Goal: Transaction & Acquisition: Purchase product/service

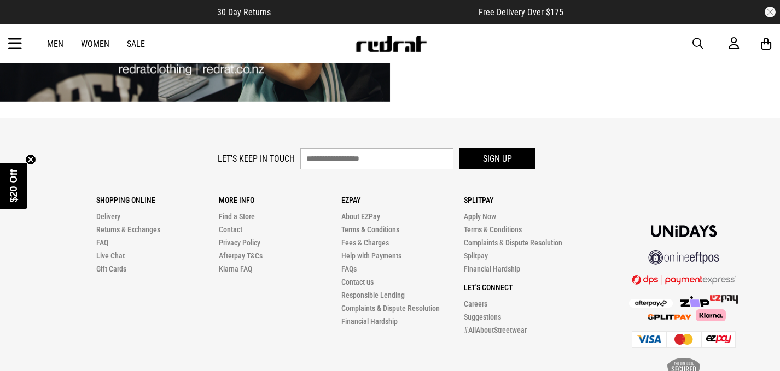
scroll to position [3085, 0]
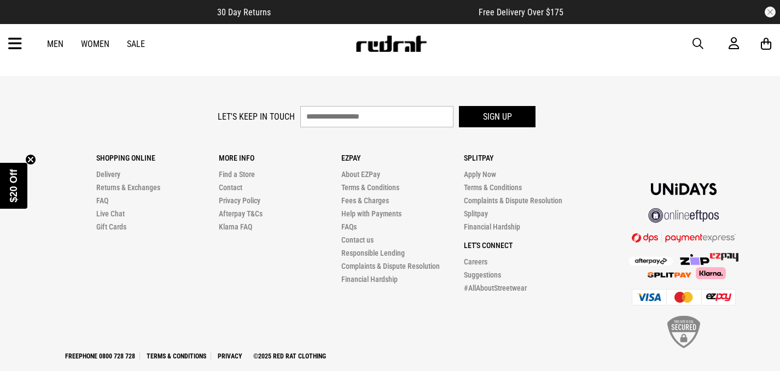
click at [588, 288] on div at bounding box center [668, 242] width 165 height 218
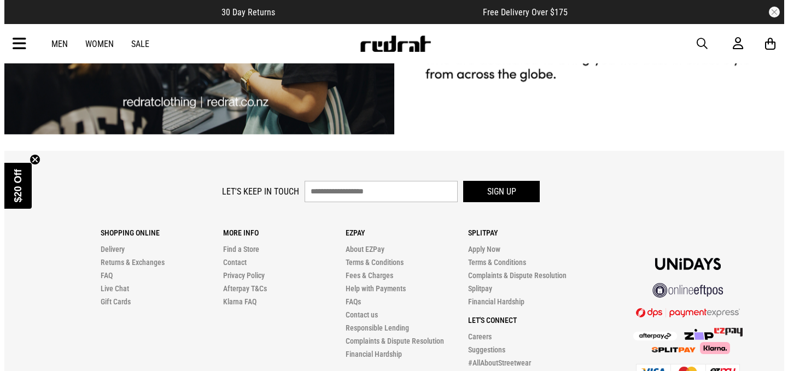
scroll to position [3022, 0]
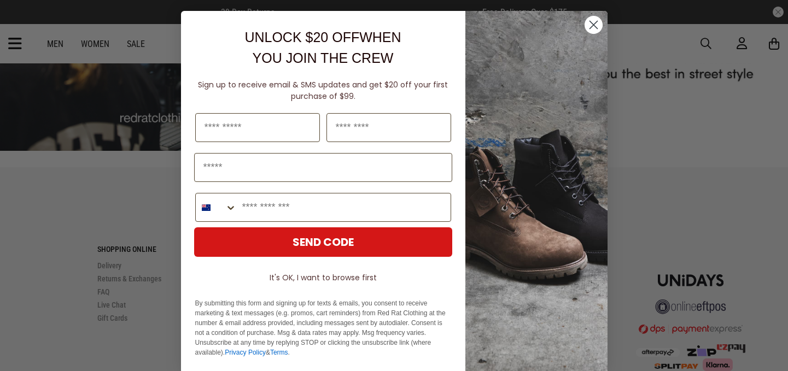
click at [592, 27] on icon "Close dialog" at bounding box center [594, 25] width 8 height 8
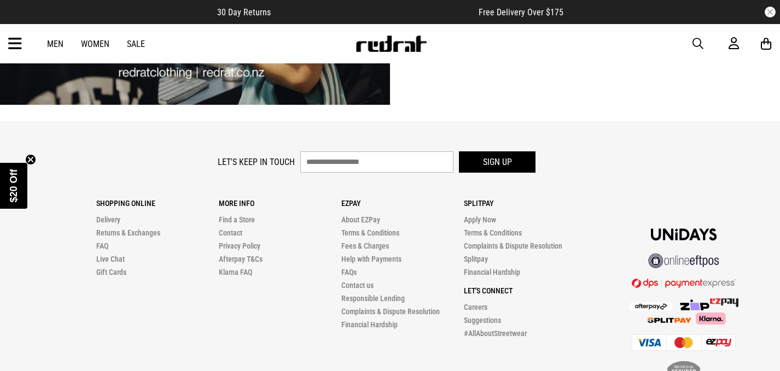
scroll to position [3085, 0]
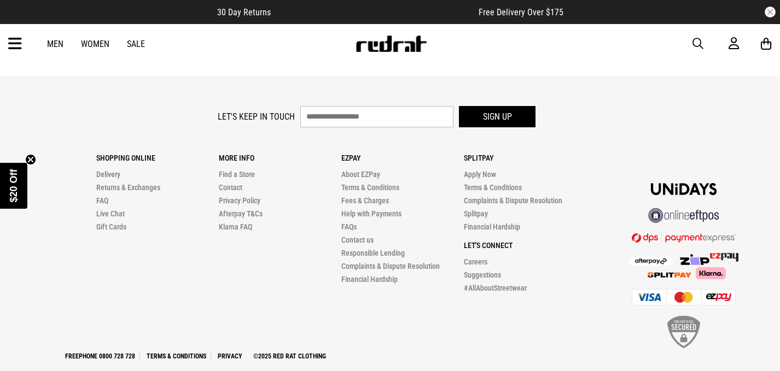
click at [252, 257] on div "Shopping Online Delivery Returns & Exchanges FAQ Live Chat Gift Cards More Info…" at bounding box center [341, 214] width 490 height 162
click at [16, 48] on icon at bounding box center [15, 44] width 14 height 18
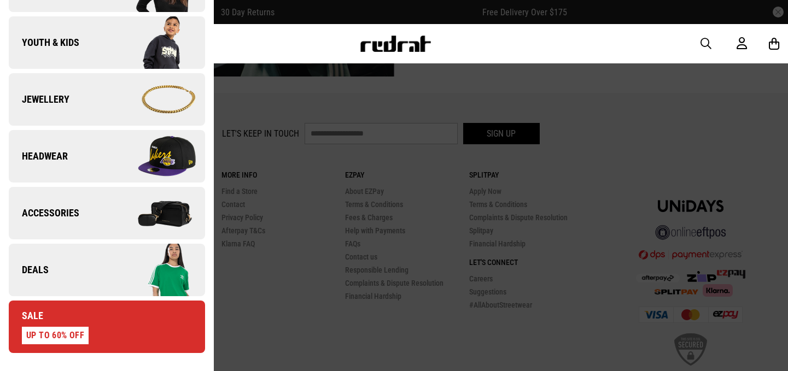
scroll to position [0, 0]
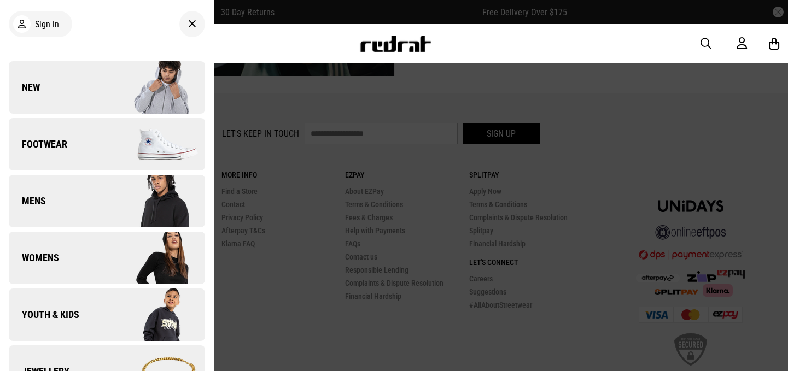
click at [188, 21] on icon at bounding box center [192, 24] width 8 height 13
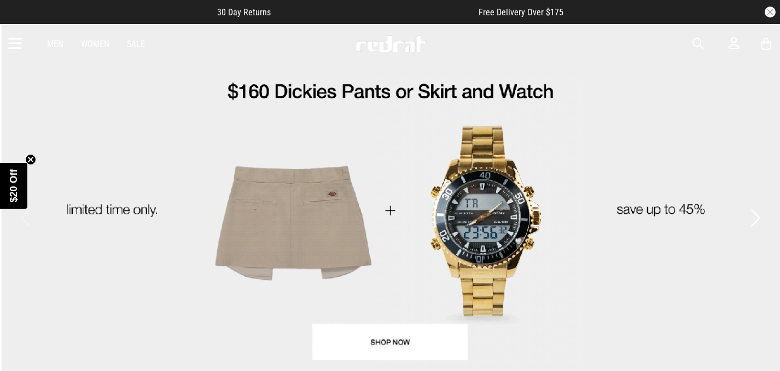
click at [774, 11] on button "button" at bounding box center [770, 12] width 11 height 11
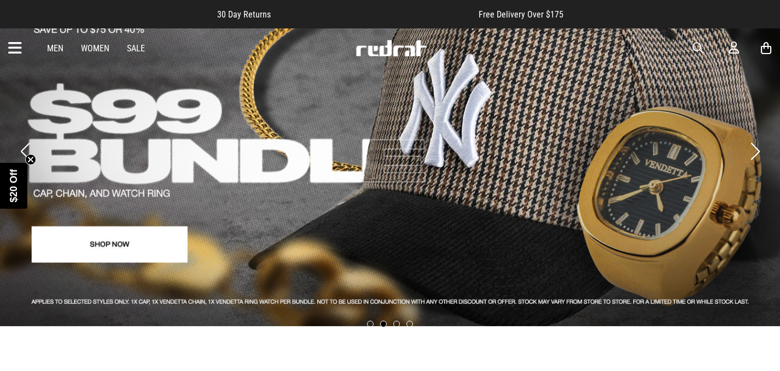
scroll to position [214, 0]
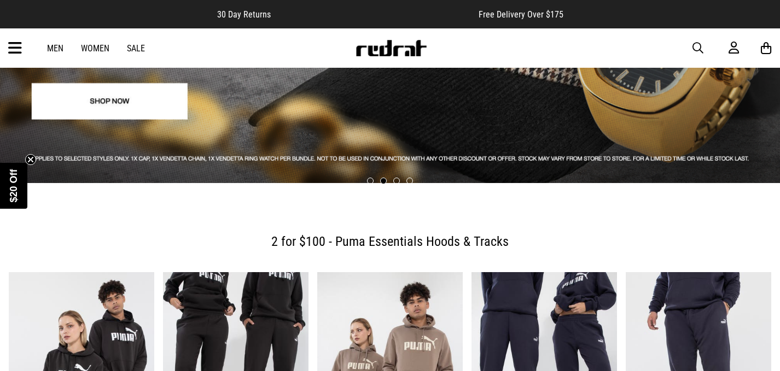
click at [133, 303] on img "1 / 6" at bounding box center [82, 372] width 146 height 201
